Goal: Task Accomplishment & Management: Complete application form

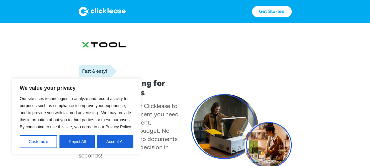
click at [109, 139] on button "Accept All" at bounding box center [115, 141] width 36 height 13
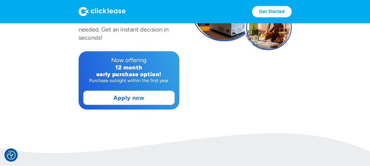
scroll to position [147, 0]
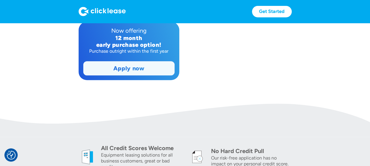
click at [100, 66] on link "Apply now" at bounding box center [129, 69] width 91 height 14
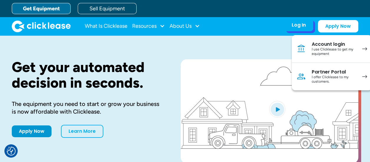
click at [322, 46] on div "Account login" at bounding box center [334, 44] width 44 height 6
